Goal: Information Seeking & Learning: Learn about a topic

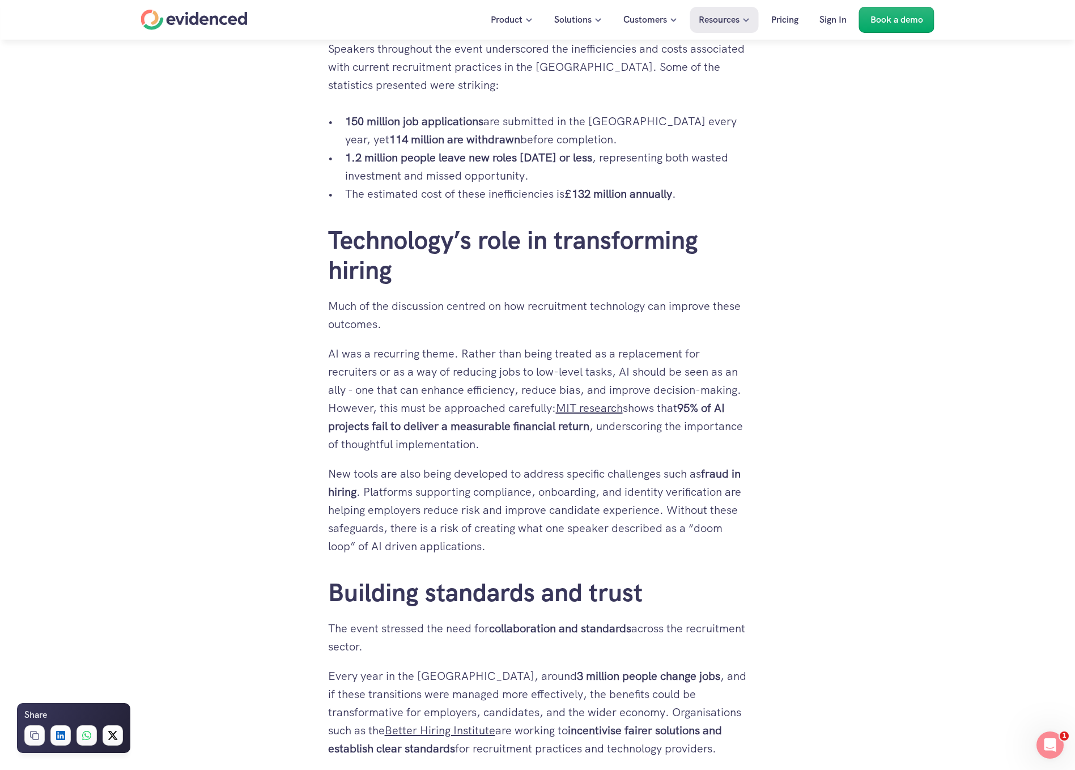
scroll to position [821, 0]
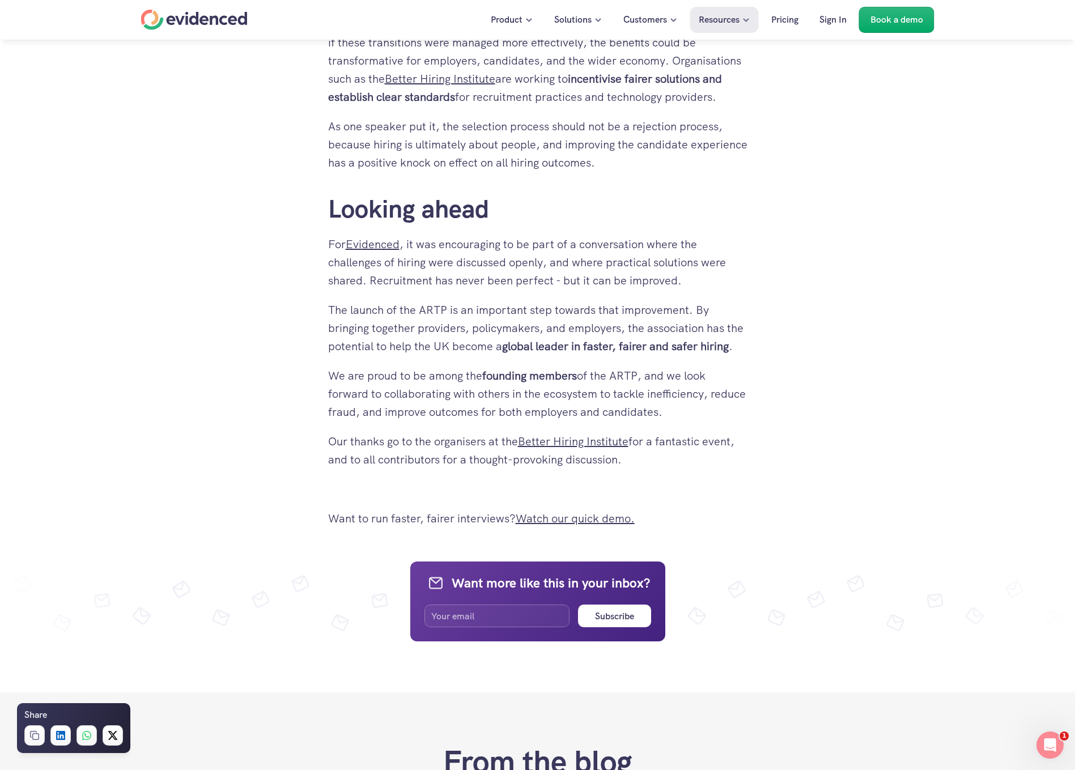
scroll to position [1466, 0]
